Goal: Information Seeking & Learning: Learn about a topic

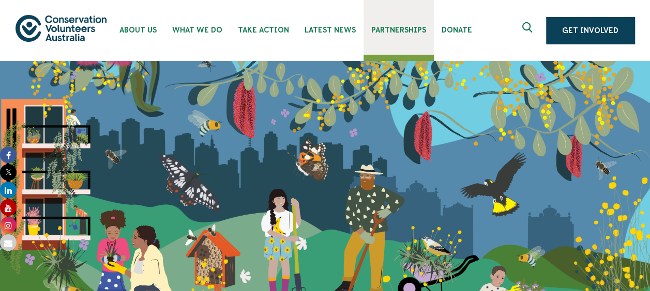
click at [398, 35] on link "Partnerships" at bounding box center [398, 27] width 70 height 55
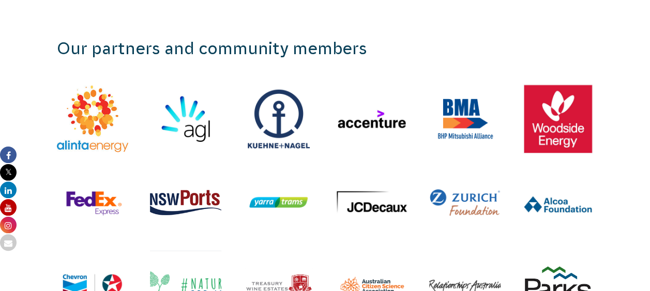
scroll to position [973, 0]
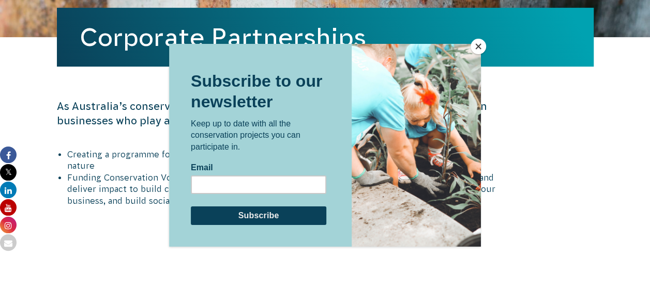
scroll to position [36, 0]
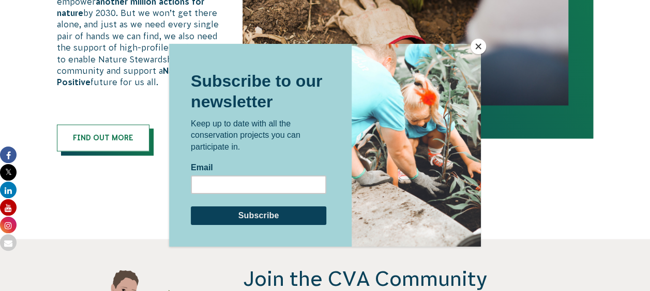
scroll to position [463, 0]
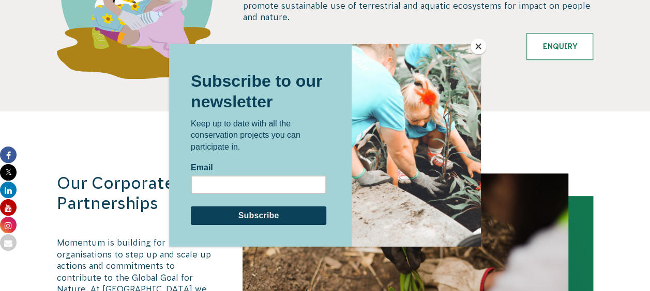
click at [474, 47] on button "Close" at bounding box center [478, 47] width 16 height 16
